Goal: Find specific page/section: Find specific page/section

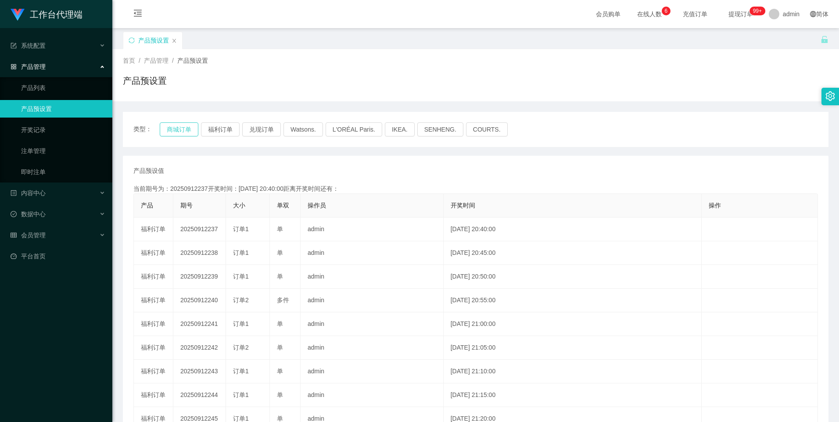
click at [184, 134] on button "商城订单" at bounding box center [179, 129] width 39 height 14
click at [229, 133] on button "福利订单" at bounding box center [220, 129] width 39 height 14
click at [259, 128] on button "兑现订单" at bounding box center [261, 129] width 39 height 14
click at [176, 130] on button "商城订单" at bounding box center [179, 129] width 39 height 14
click at [220, 128] on button "福利订单" at bounding box center [220, 129] width 39 height 14
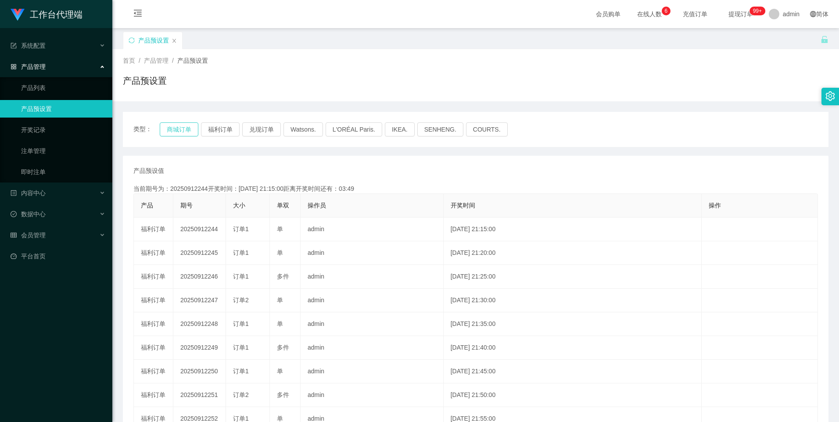
click at [182, 130] on button "商城订单" at bounding box center [179, 129] width 39 height 14
